Goal: Task Accomplishment & Management: Manage account settings

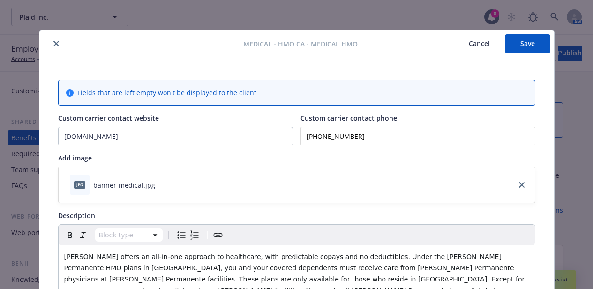
scroll to position [28, 0]
